Goal: Find contact information: Find contact information

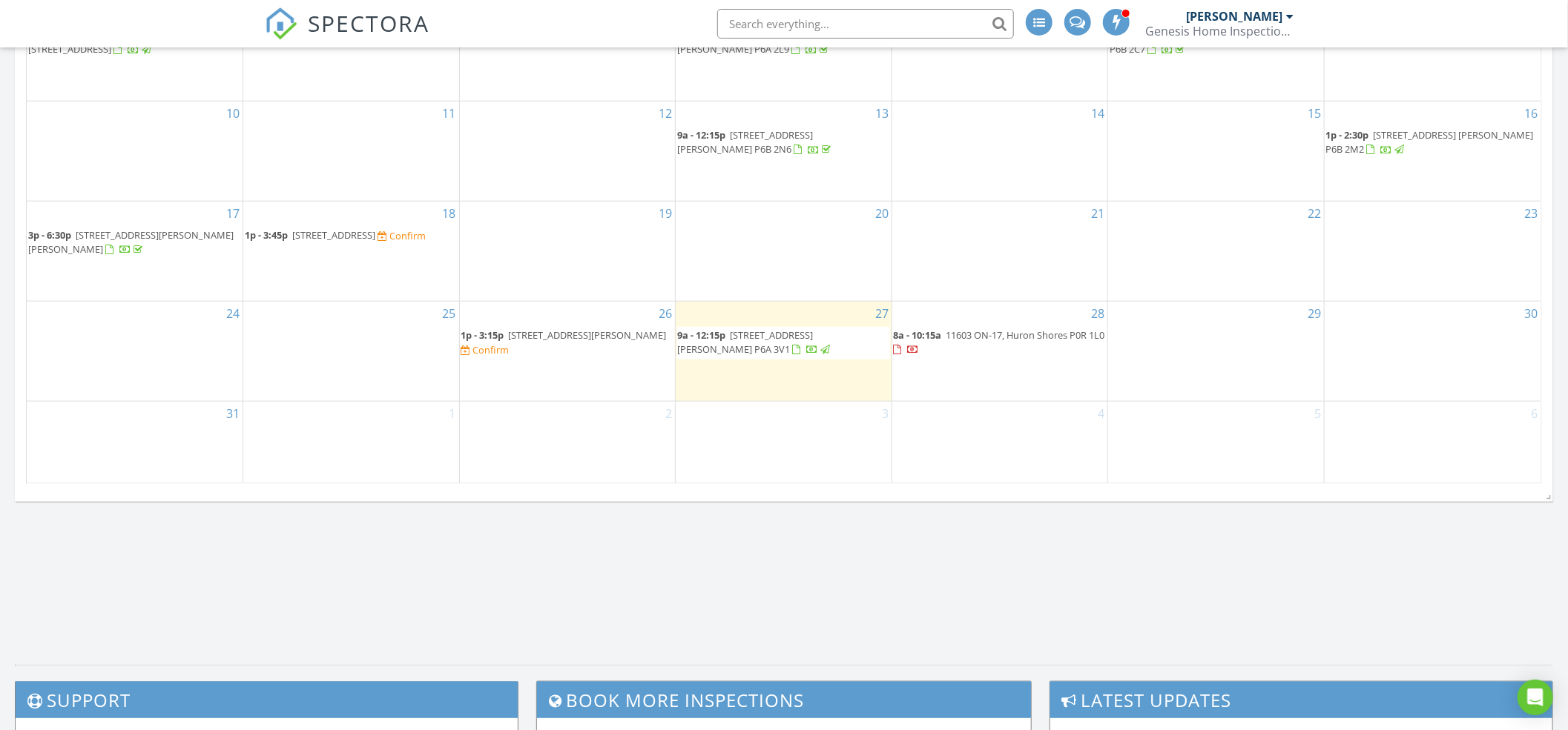
scroll to position [889, 0]
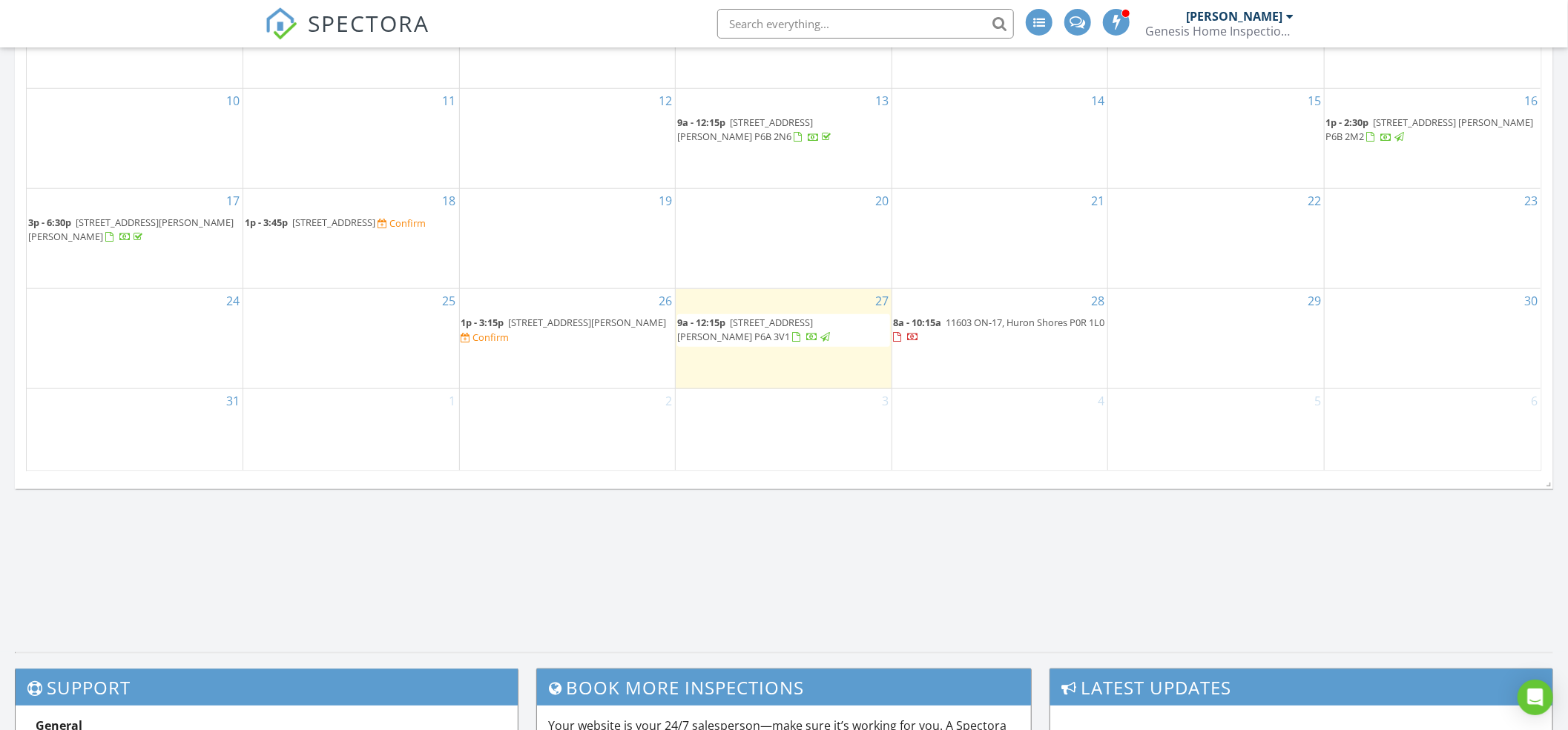
click at [983, 316] on span "11603 ON-17, Huron Shores P0R 1L0" at bounding box center [1026, 323] width 159 height 13
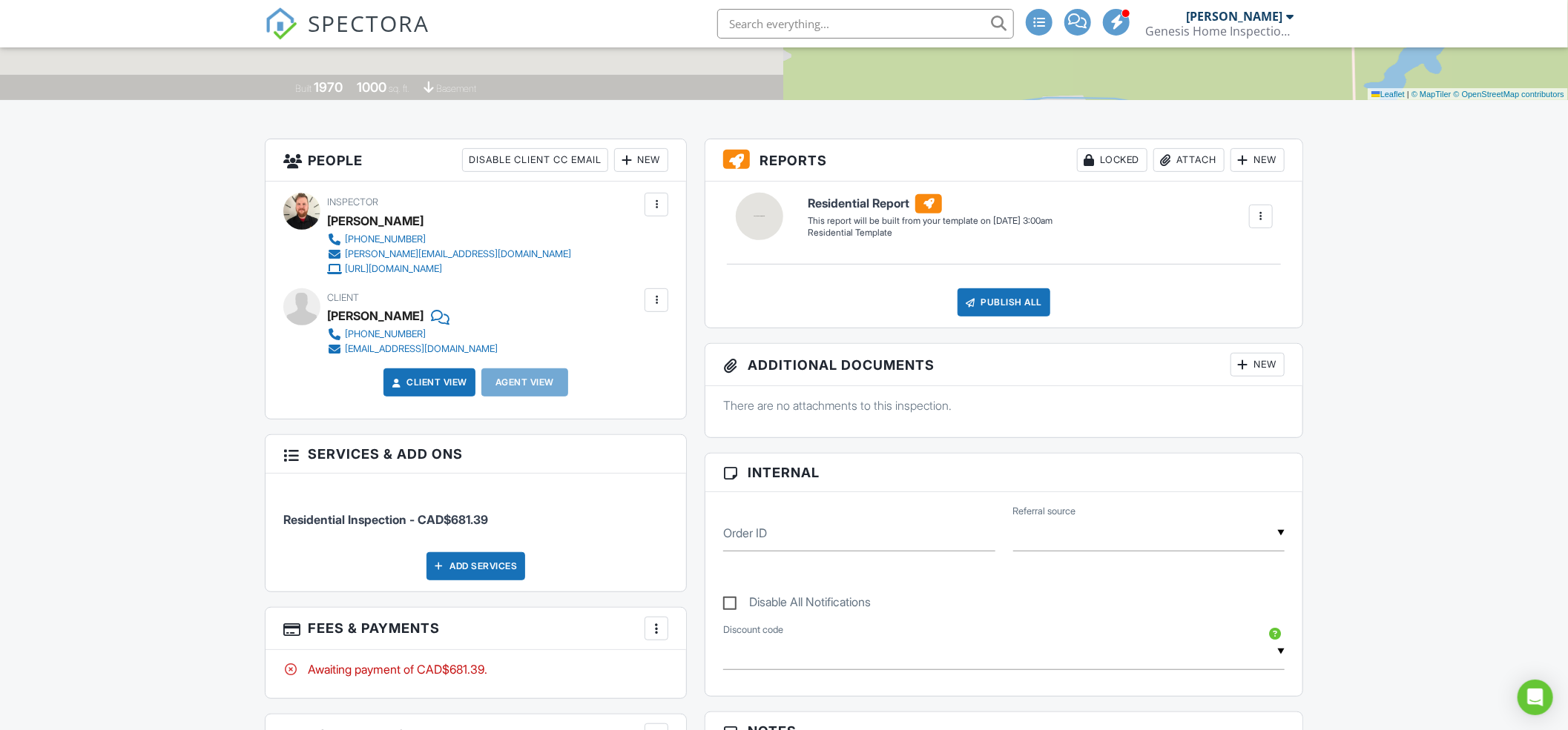
scroll to position [592, 0]
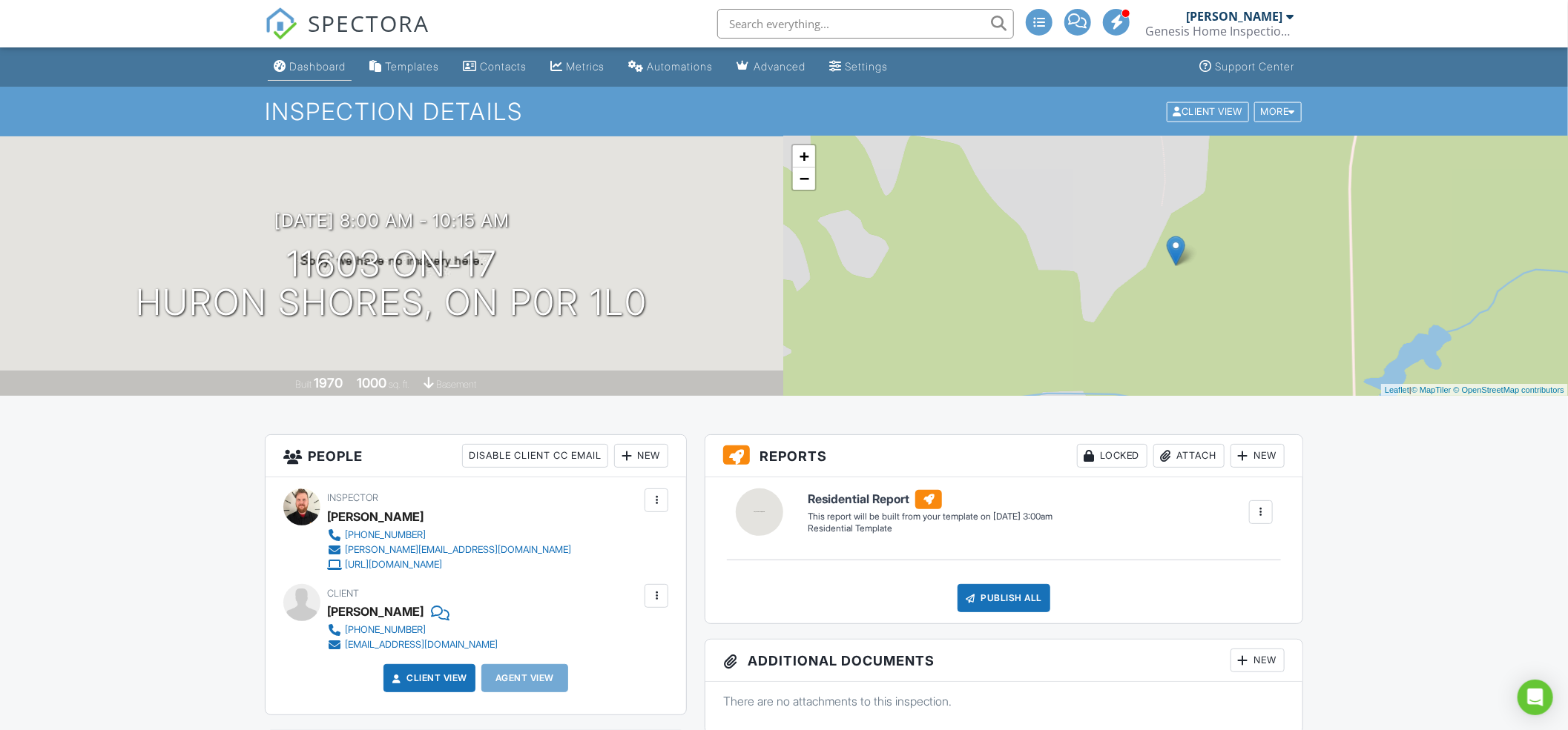
click at [321, 62] on div "Dashboard" at bounding box center [317, 66] width 56 height 13
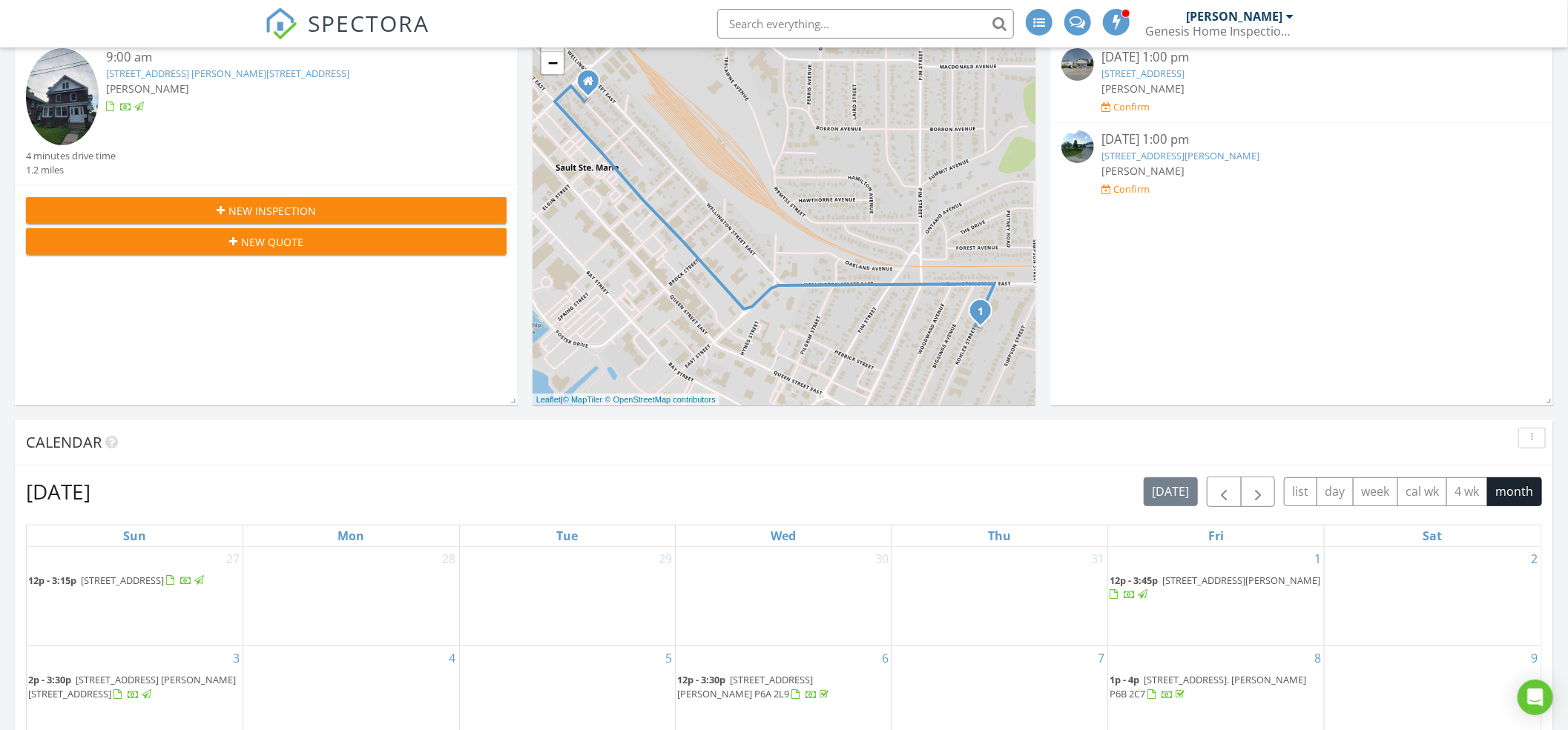
scroll to position [197, 0]
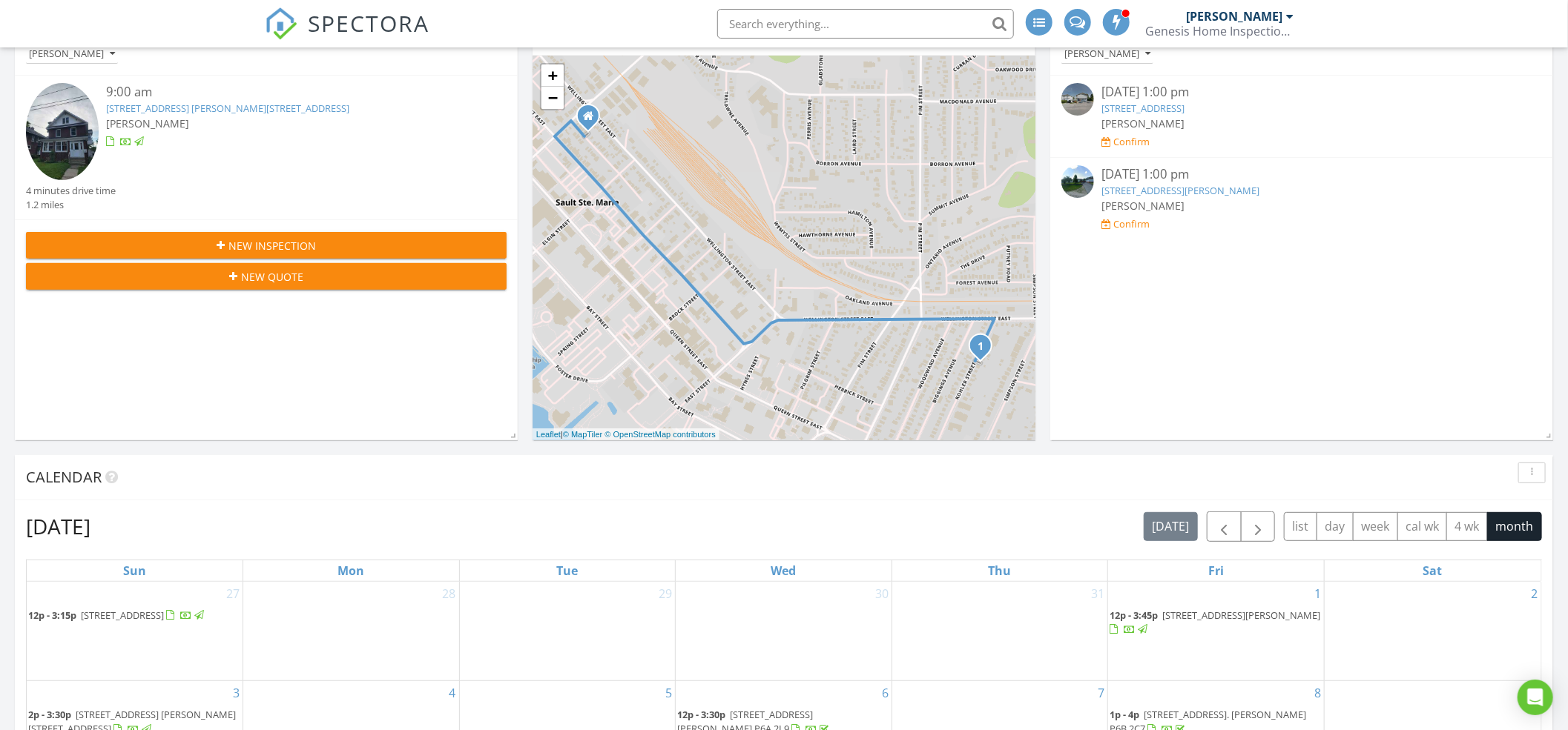
click at [214, 108] on link "170 Kohler St, Sault Ste. Marie, ON P6A 3V1" at bounding box center [228, 108] width 243 height 13
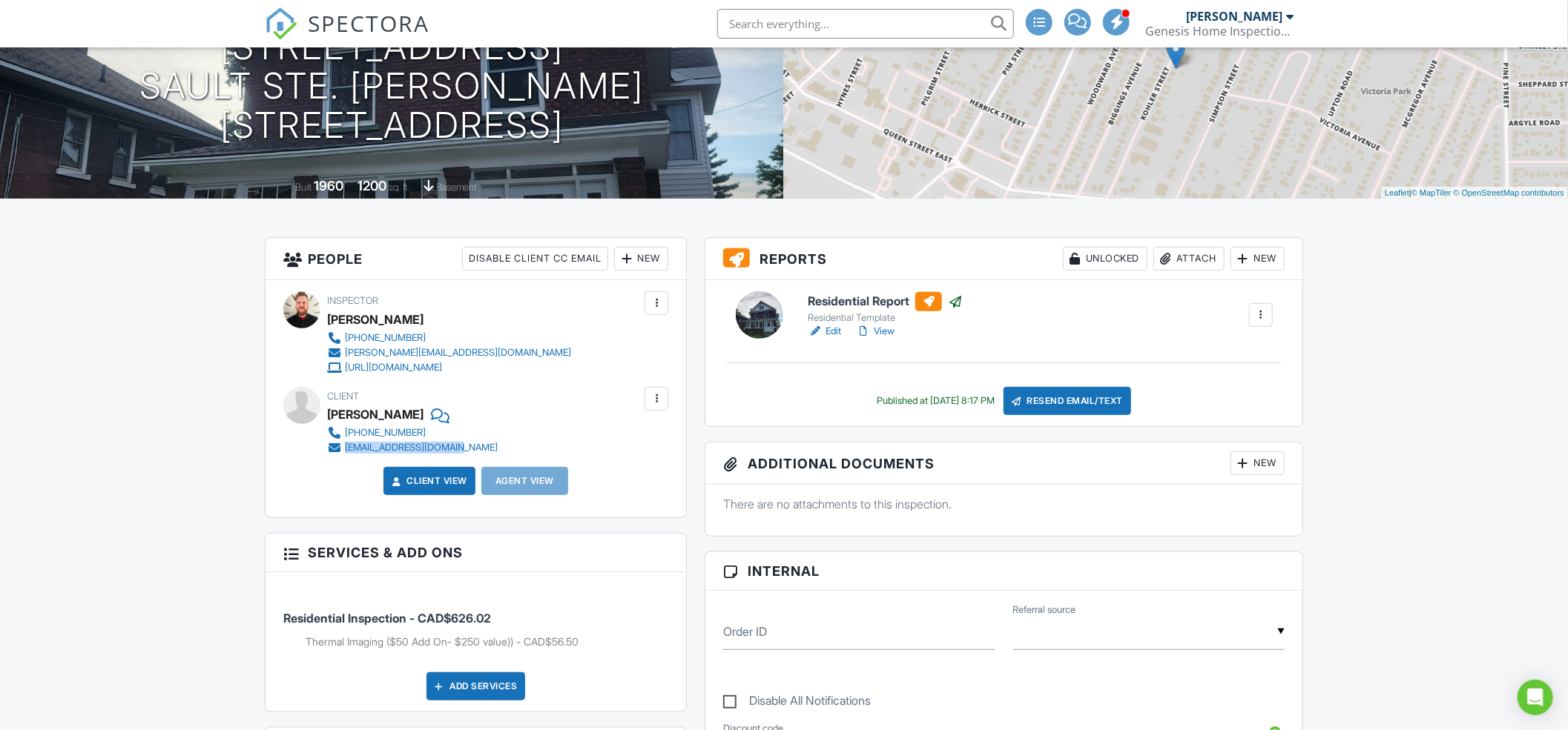
drag, startPoint x: 469, startPoint y: 444, endPoint x: 344, endPoint y: 450, distance: 125.1
click at [344, 450] on div "[PHONE_NUMBER] [EMAIL_ADDRESS][DOMAIN_NAME]" at bounding box center [419, 440] width 183 height 30
copy div "[EMAIL_ADDRESS][DOMAIN_NAME]"
